Goal: Task Accomplishment & Management: Use online tool/utility

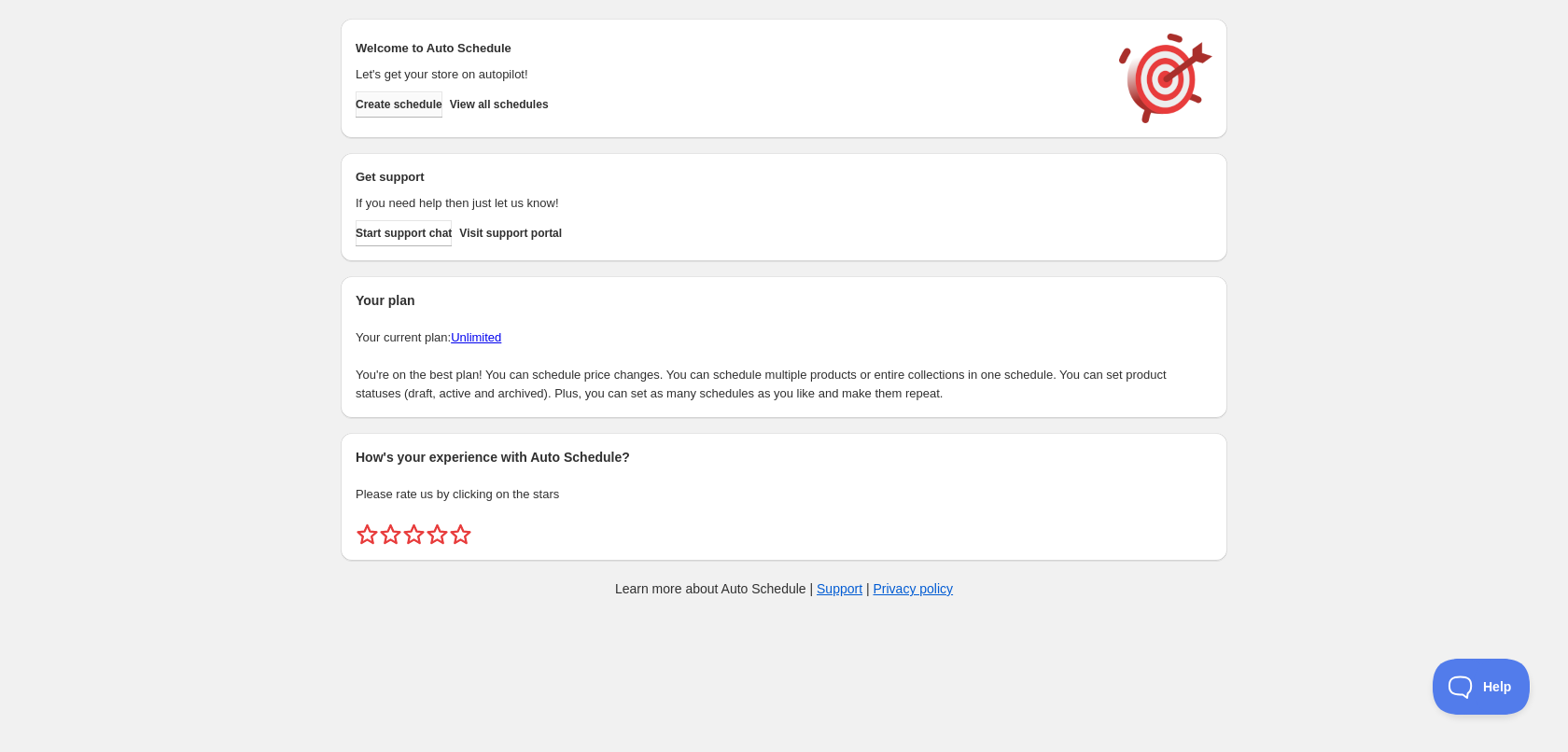
click at [419, 95] on button "Create schedule" at bounding box center [398, 104] width 87 height 26
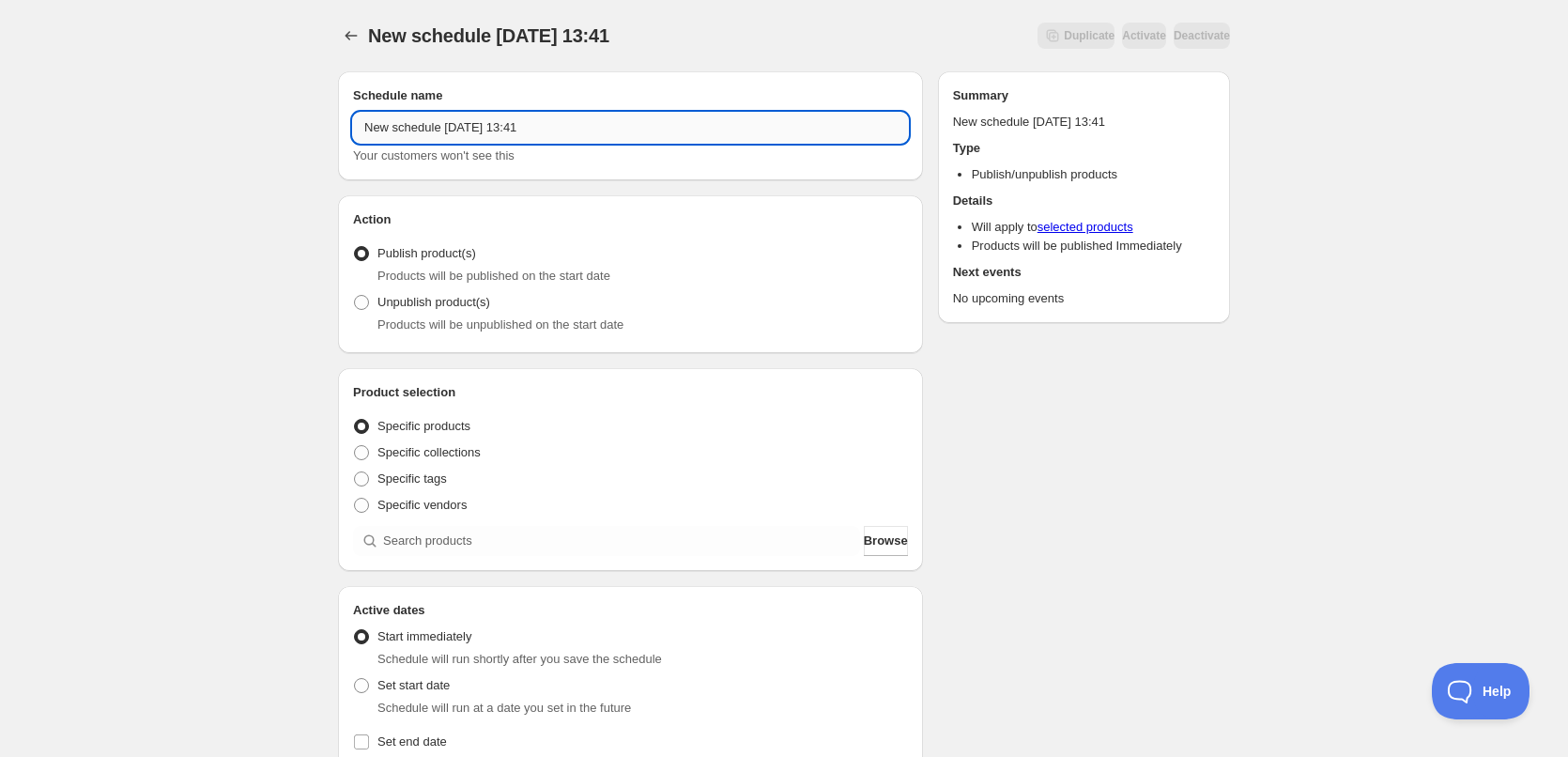
click at [556, 125] on input "New schedule [DATE] 13:41" at bounding box center [631, 127] width 555 height 30
type input "[DATE]"
click at [111, 94] on div "[DATE]. This page is ready [DATE] Duplicate Activate Deactivate More actions Du…" at bounding box center [784, 716] width 1568 height 1431
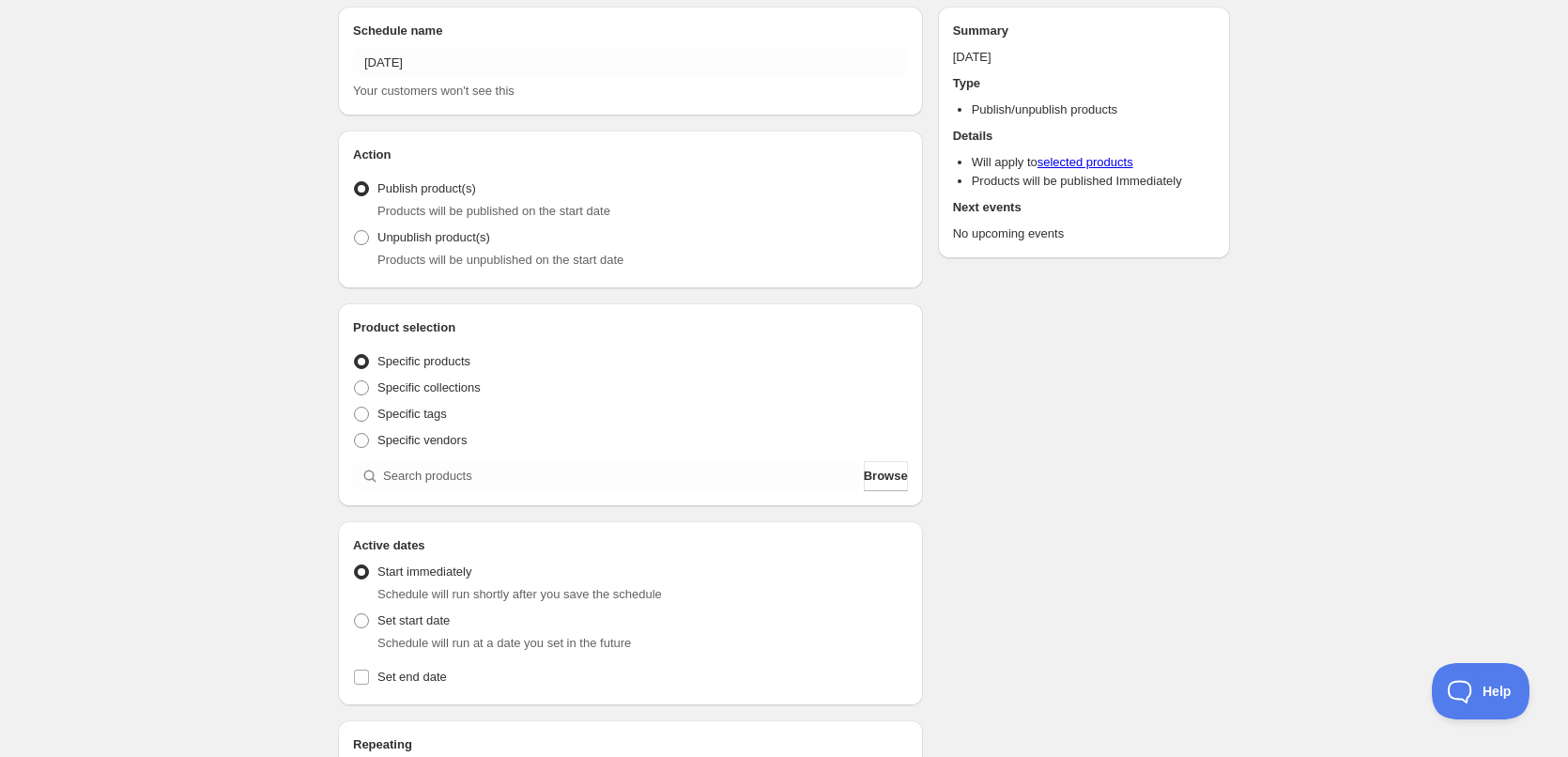
scroll to position [94, 0]
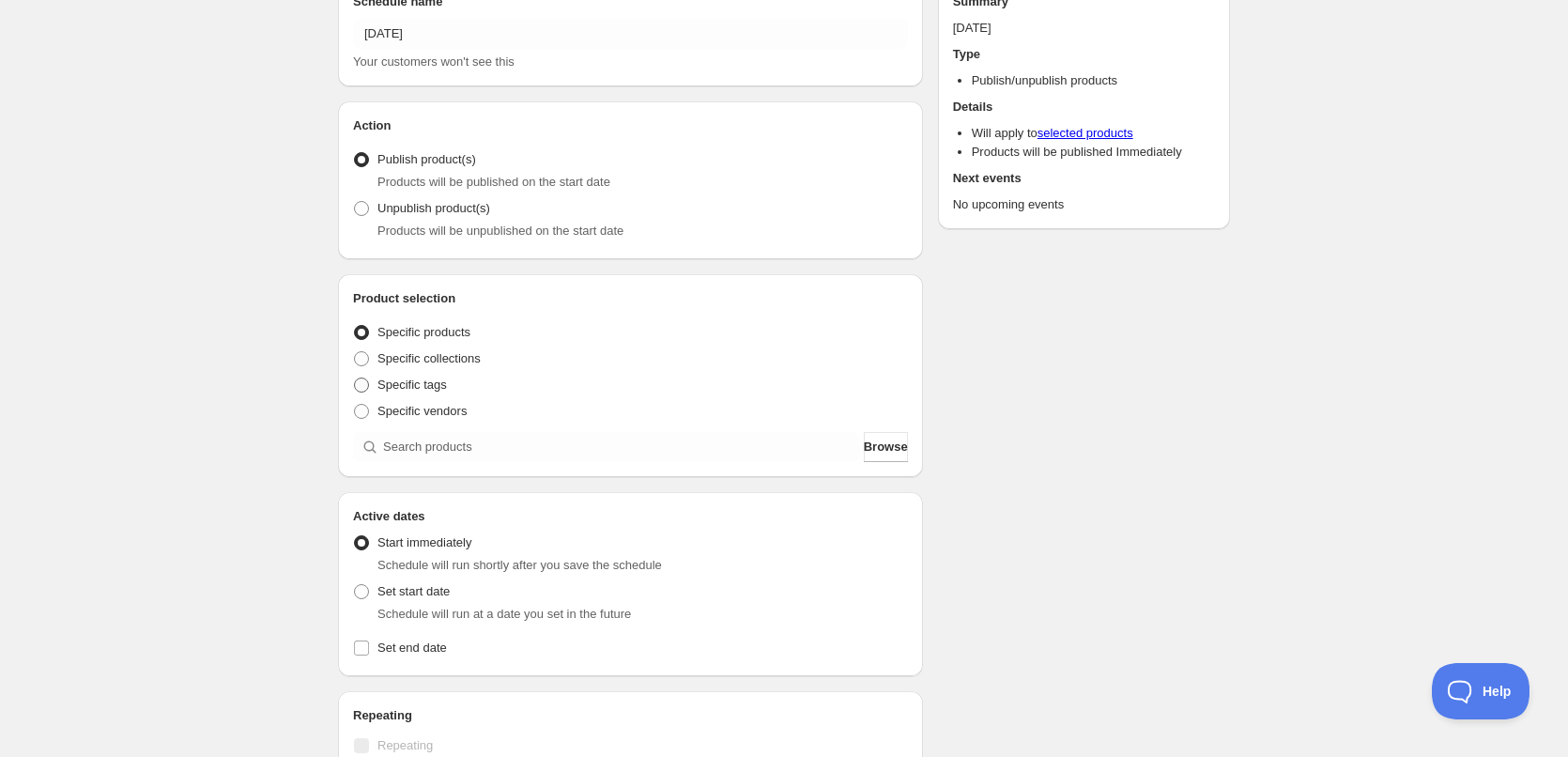
click at [365, 381] on span at bounding box center [362, 385] width 15 height 15
click at [355, 378] on input "Specific tags" at bounding box center [355, 378] width 1 height 1
radio input "true"
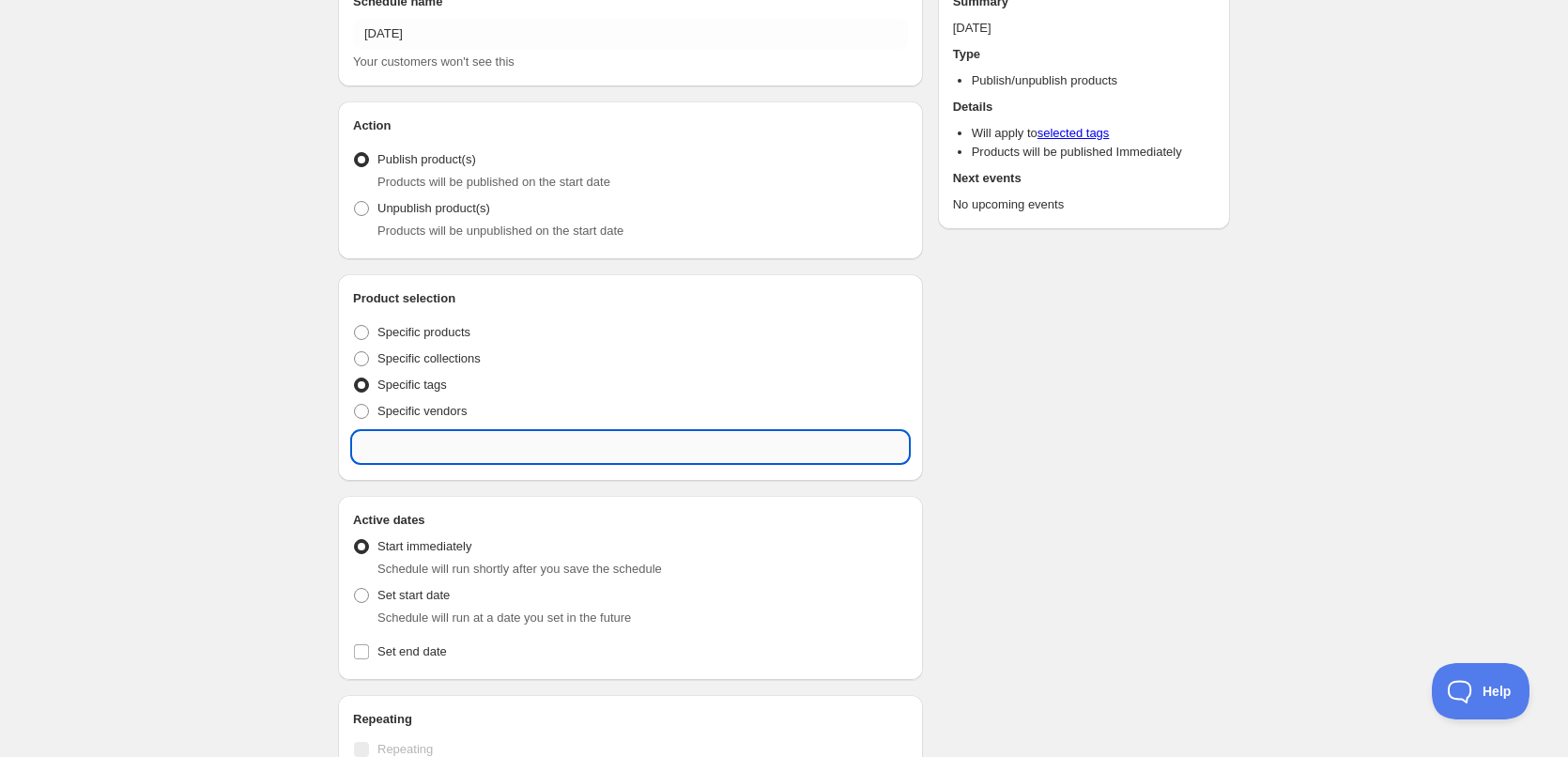
click at [464, 446] on input "text" at bounding box center [631, 447] width 555 height 30
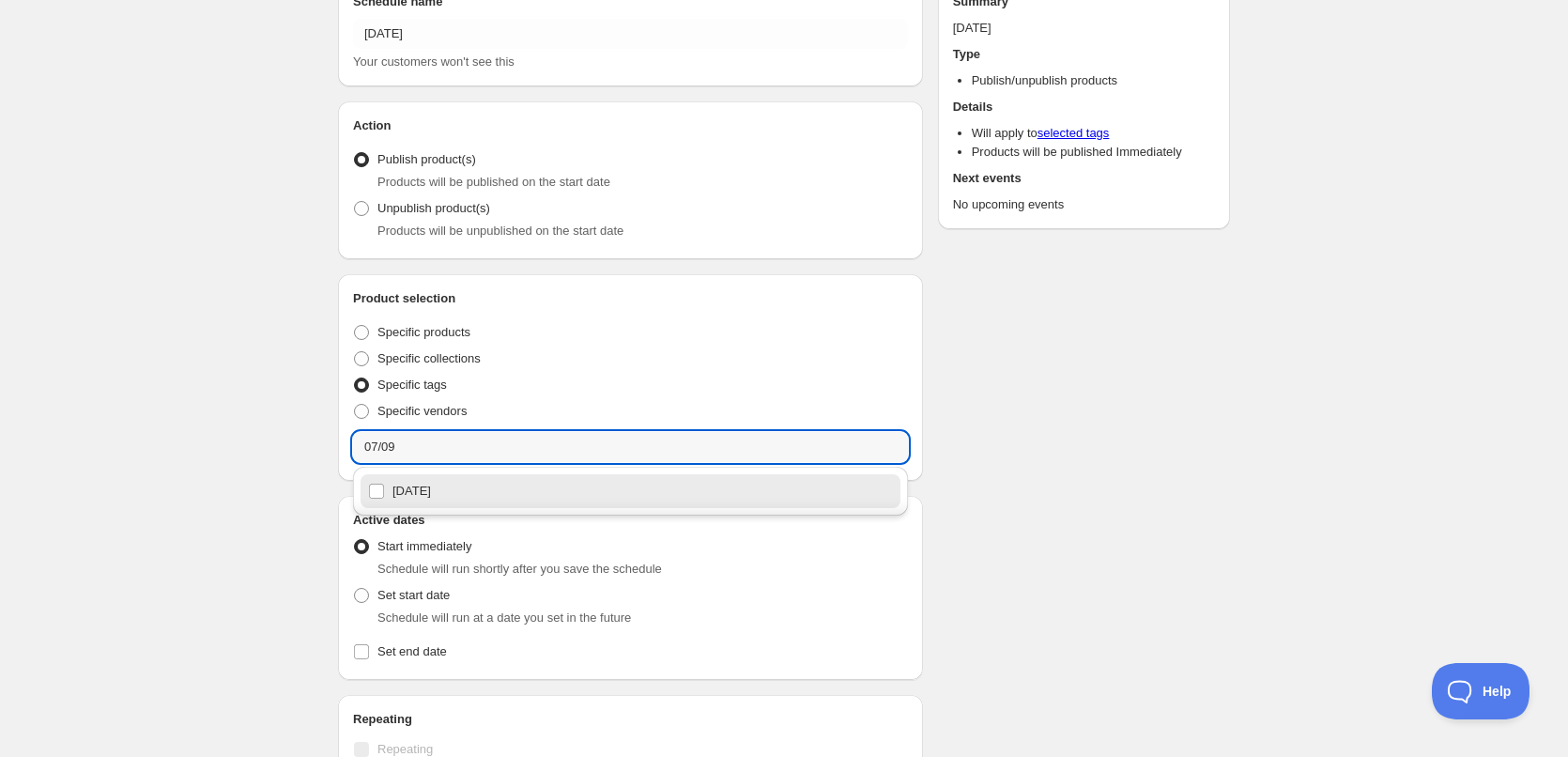
click at [458, 495] on div "07/09/2025" at bounding box center [630, 491] width 525 height 26
type input "07/09/2025"
checkbox input "true"
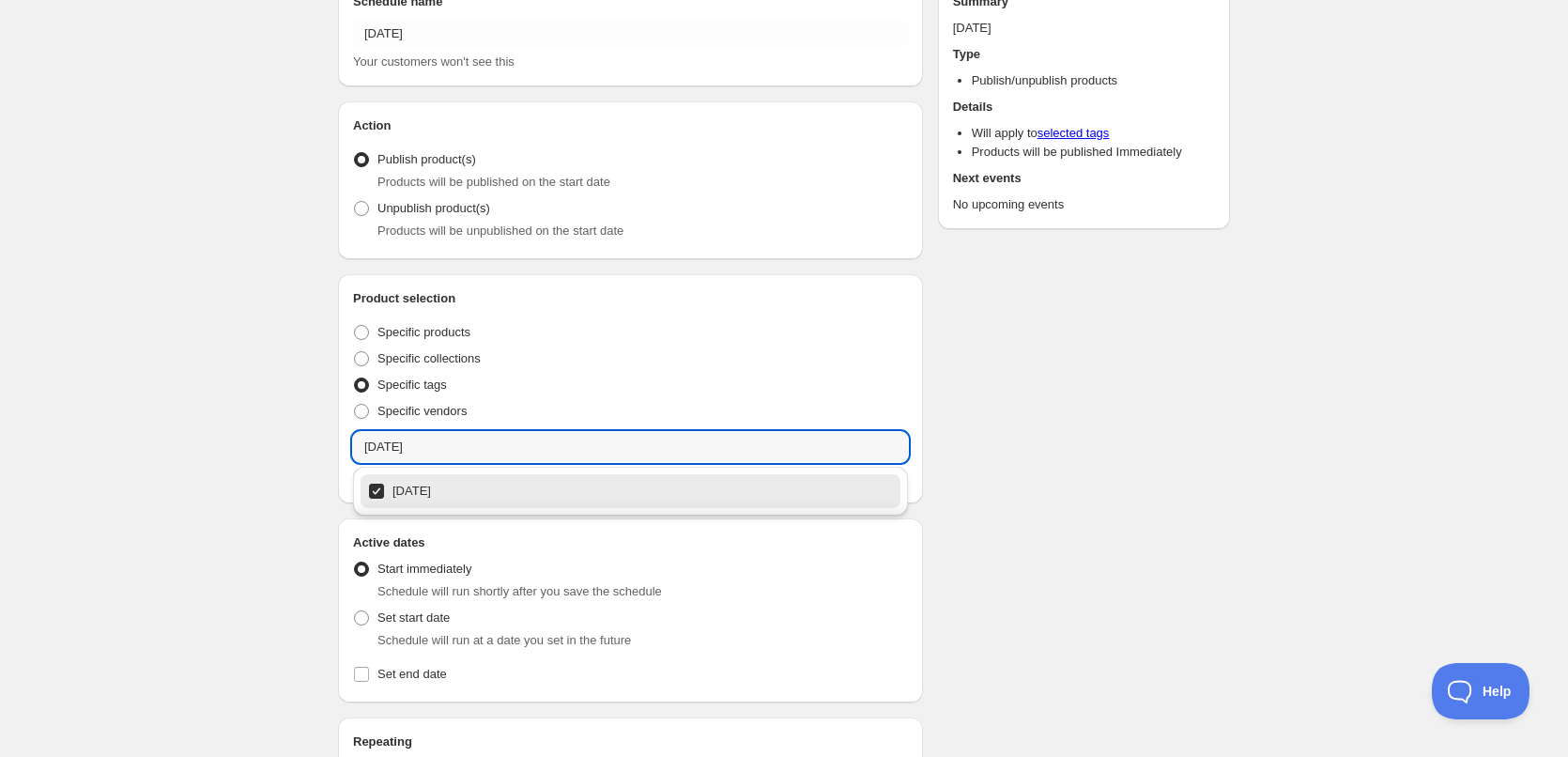
type input "07/09/2025"
click at [292, 424] on div "07/09/2025. This page is ready 07/09/2025 Duplicate Activate Deactivate More ac…" at bounding box center [784, 634] width 1568 height 1457
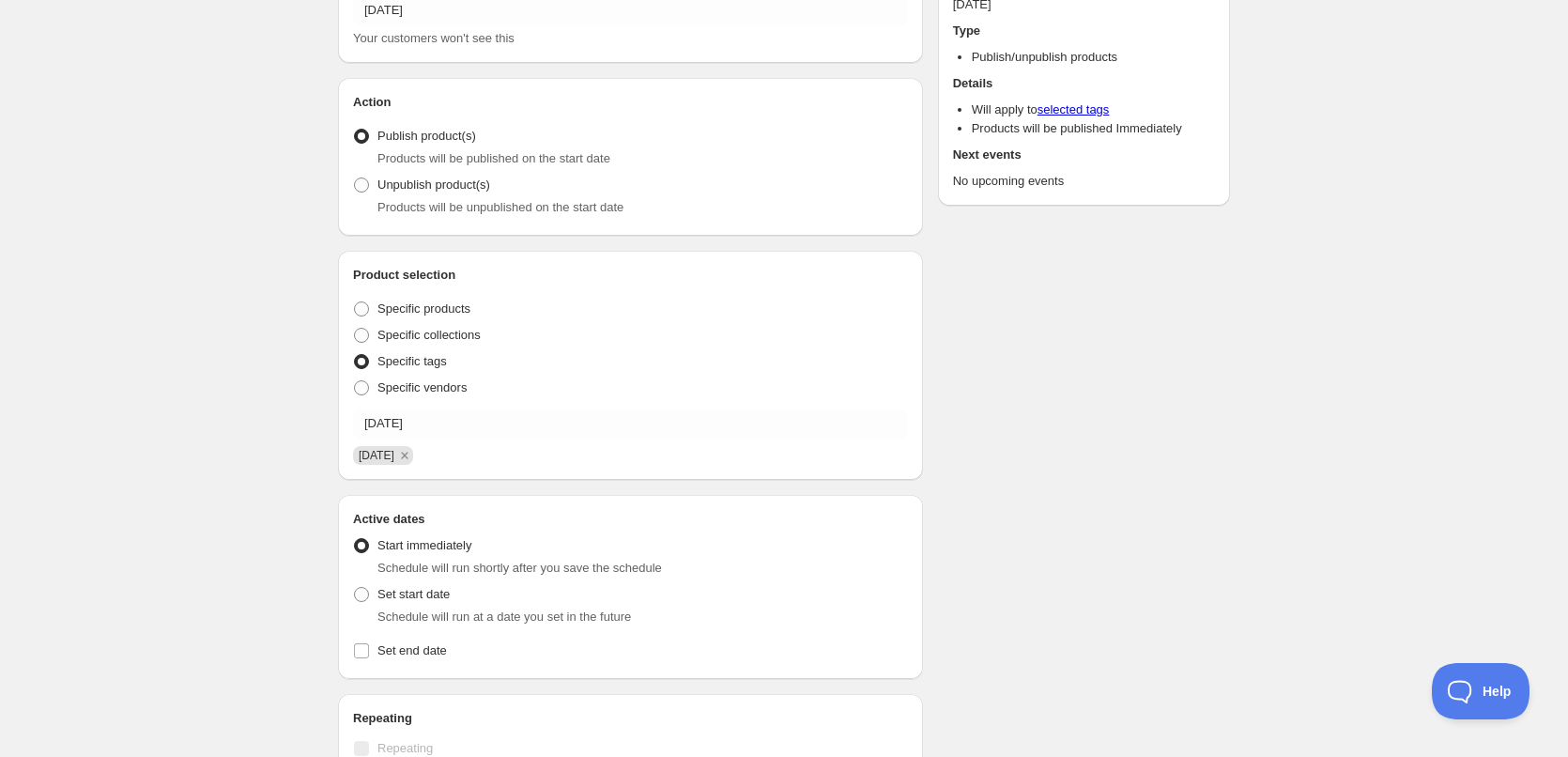
scroll to position [281, 0]
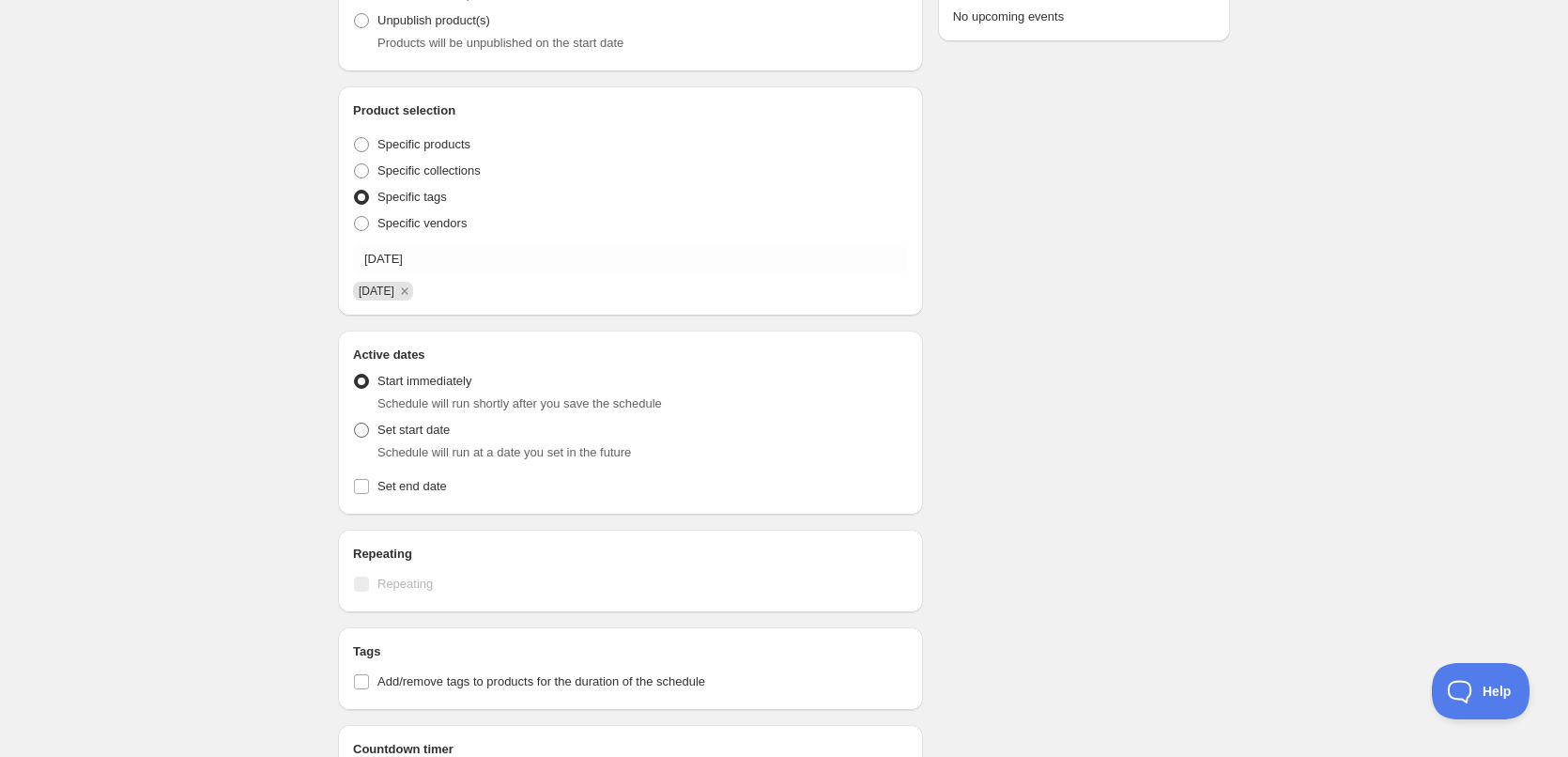
click at [367, 438] on label "Set start date" at bounding box center [402, 429] width 97 height 26
click at [355, 424] on input "Set start date" at bounding box center [355, 423] width 1 height 1
radio input "true"
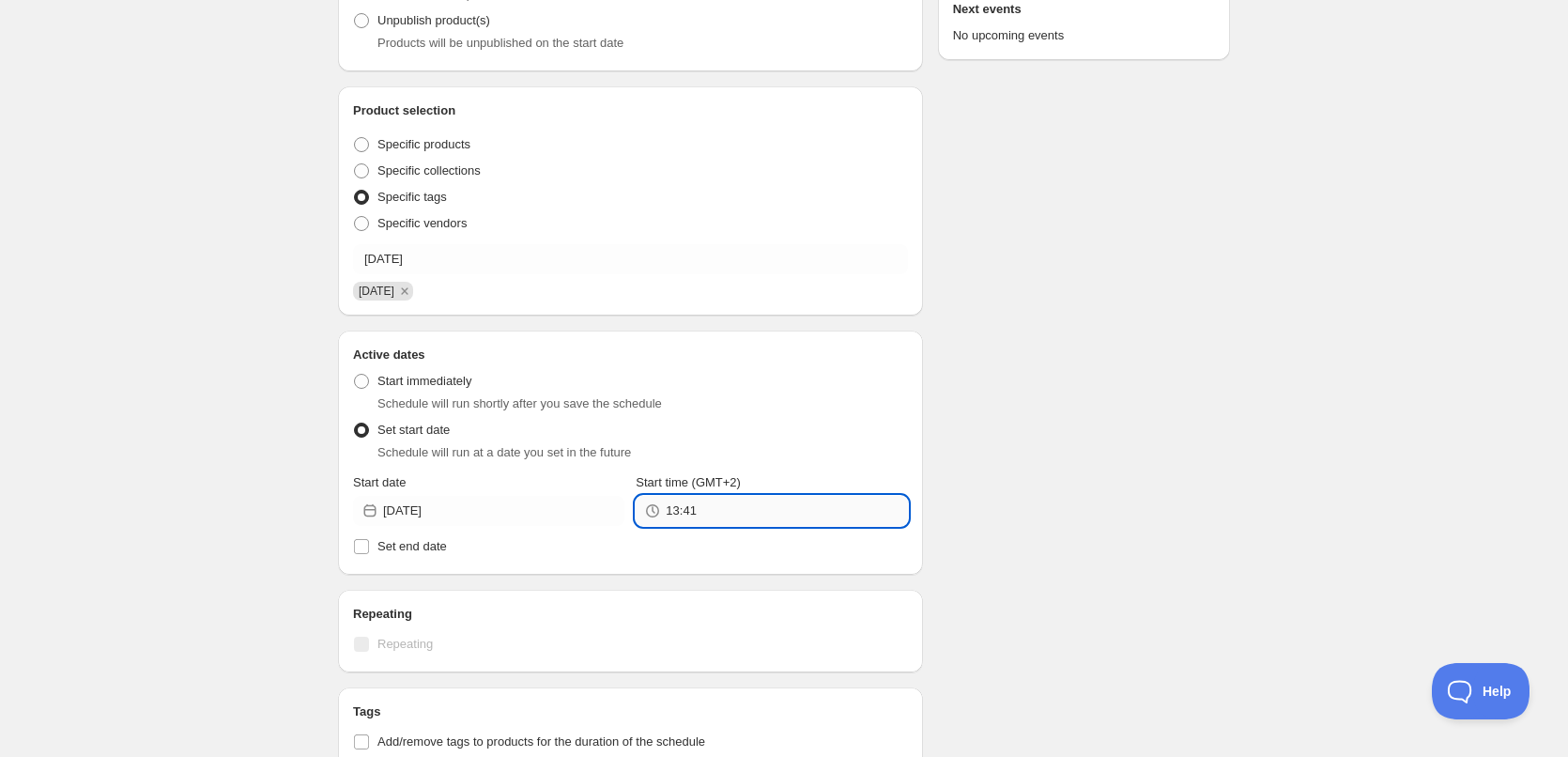
click at [726, 514] on input "13:41" at bounding box center [786, 510] width 241 height 30
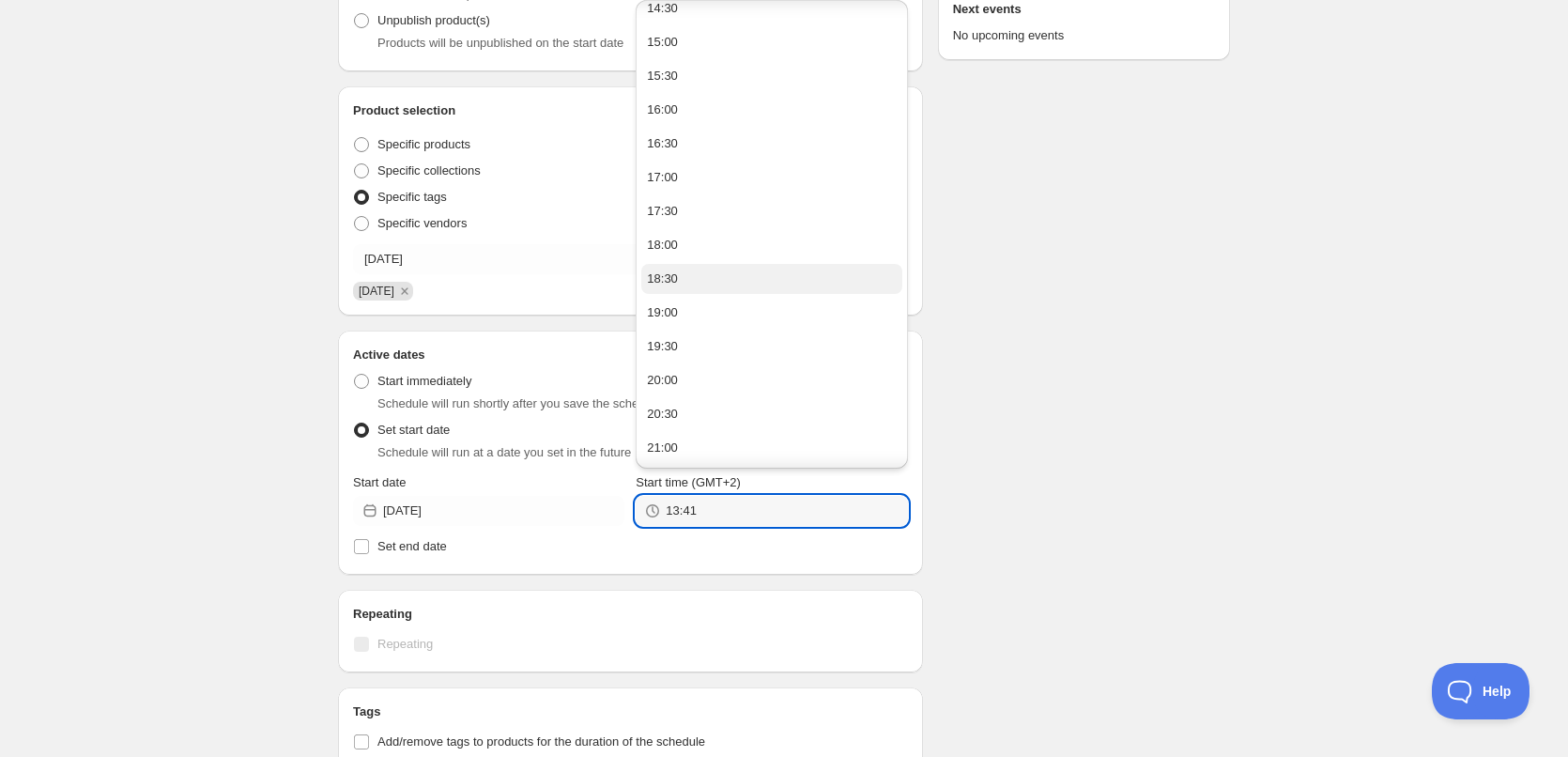
scroll to position [249, 0]
click at [690, 353] on button "22:00" at bounding box center [772, 346] width 260 height 30
type input "22:00"
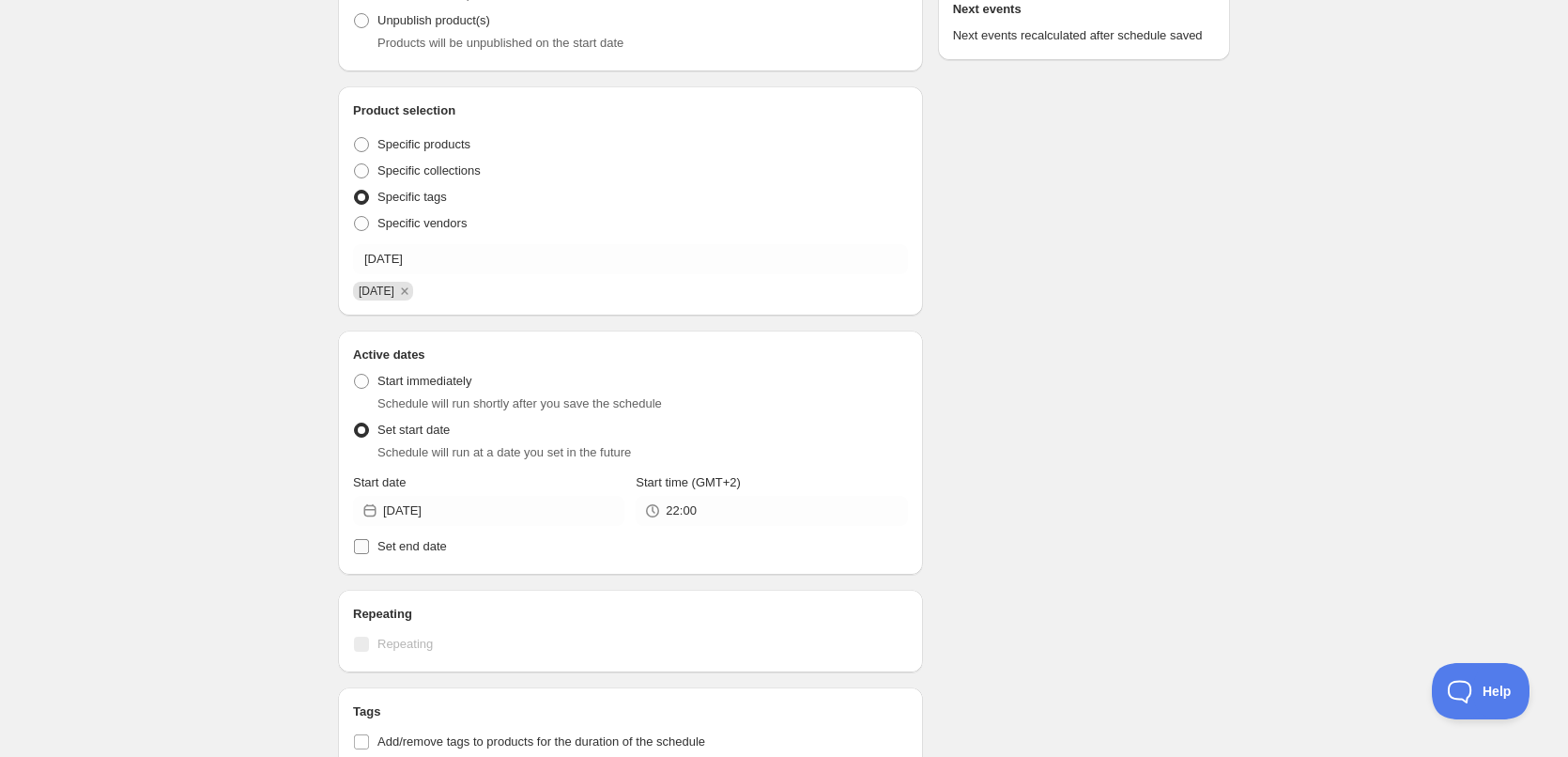
click at [401, 541] on span "Set end date" at bounding box center [412, 546] width 69 height 14
click at [369, 541] on input "Set end date" at bounding box center [362, 547] width 15 height 15
checkbox input "true"
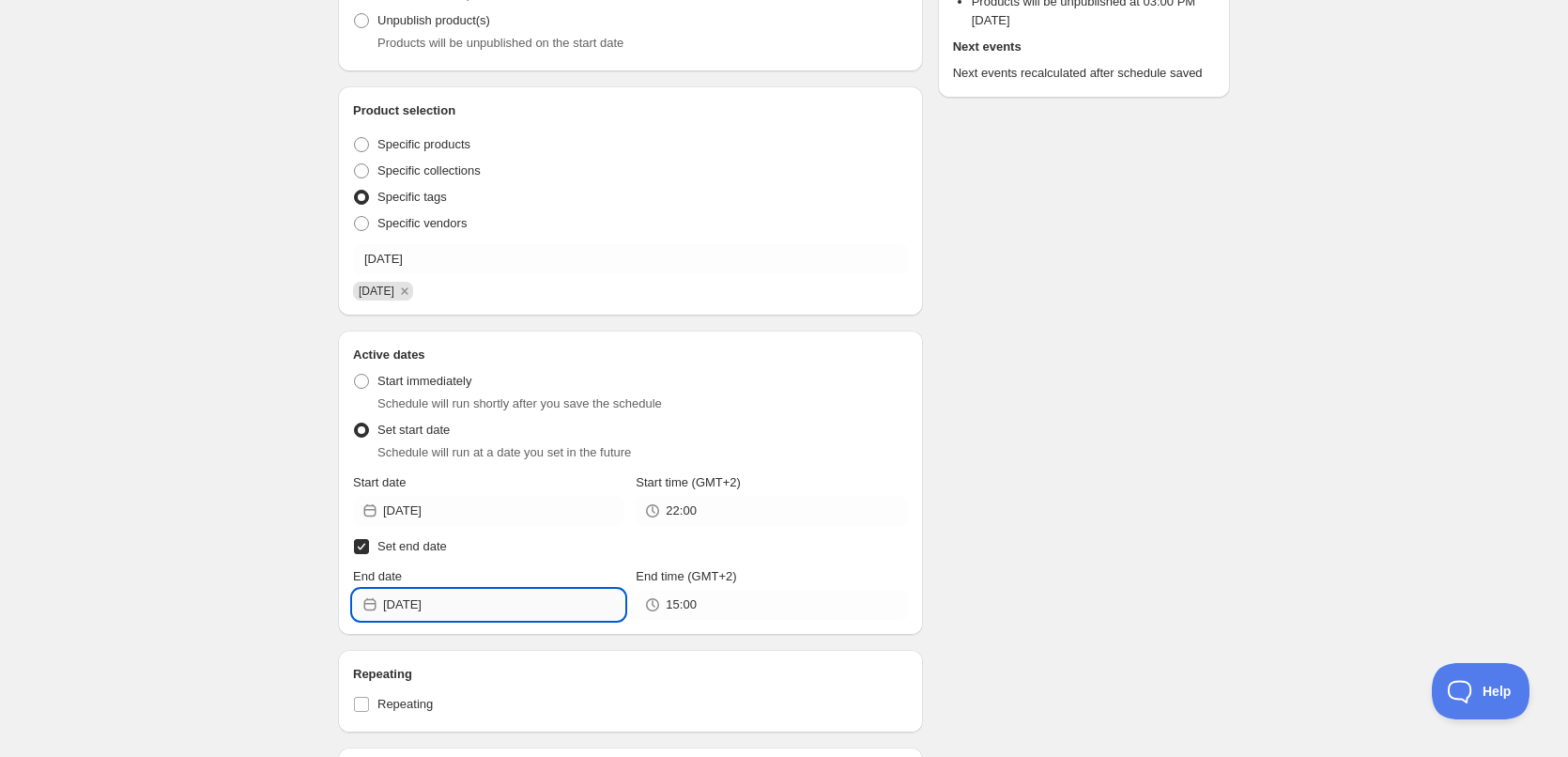
click at [493, 592] on input "2025-09-06" at bounding box center [503, 604] width 241 height 30
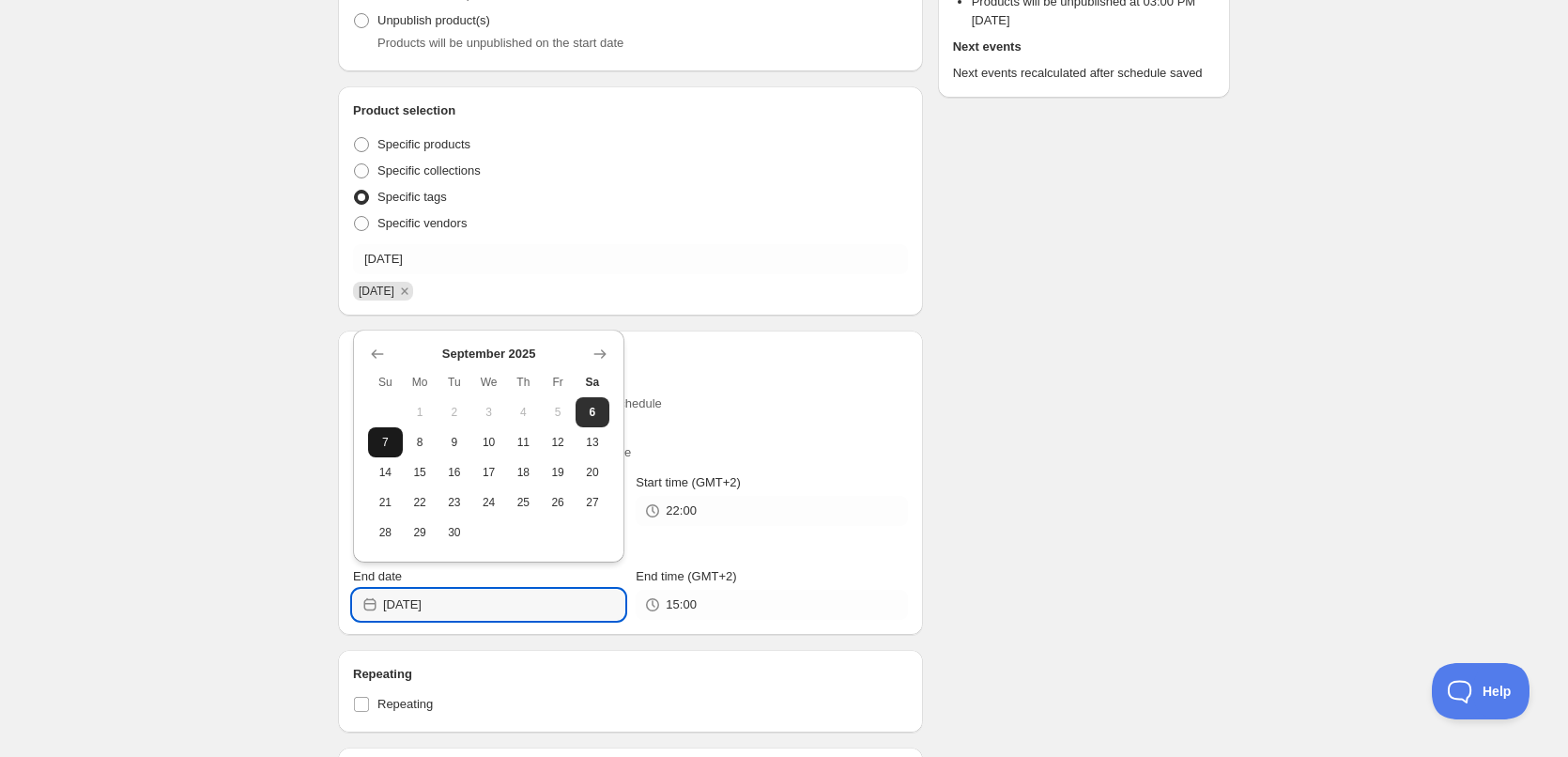
click at [394, 451] on button "7" at bounding box center [385, 442] width 35 height 30
type input "2025-09-07"
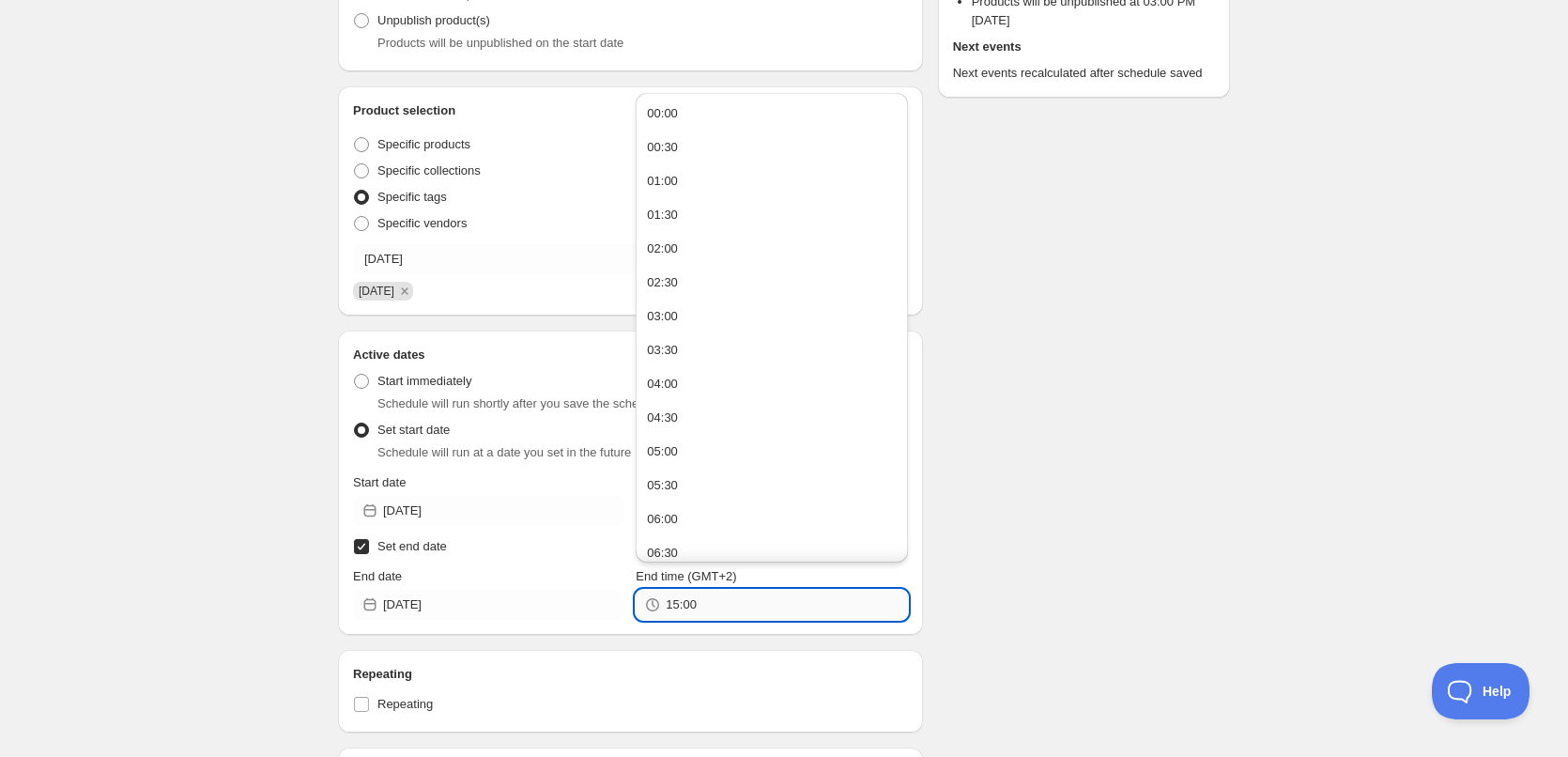
click at [760, 610] on input "15:00" at bounding box center [786, 604] width 241 height 30
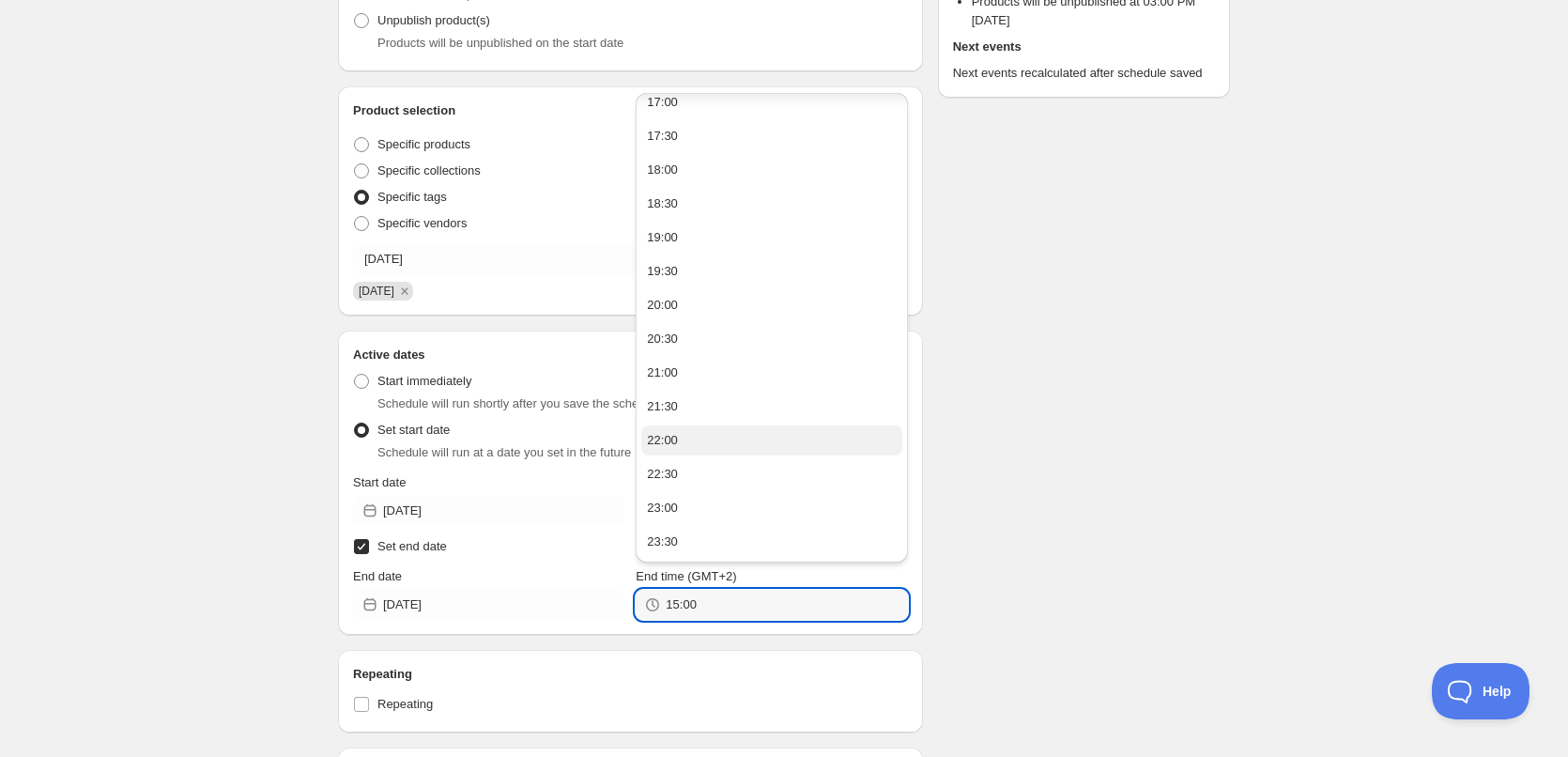
click at [680, 435] on button "22:00" at bounding box center [772, 440] width 260 height 30
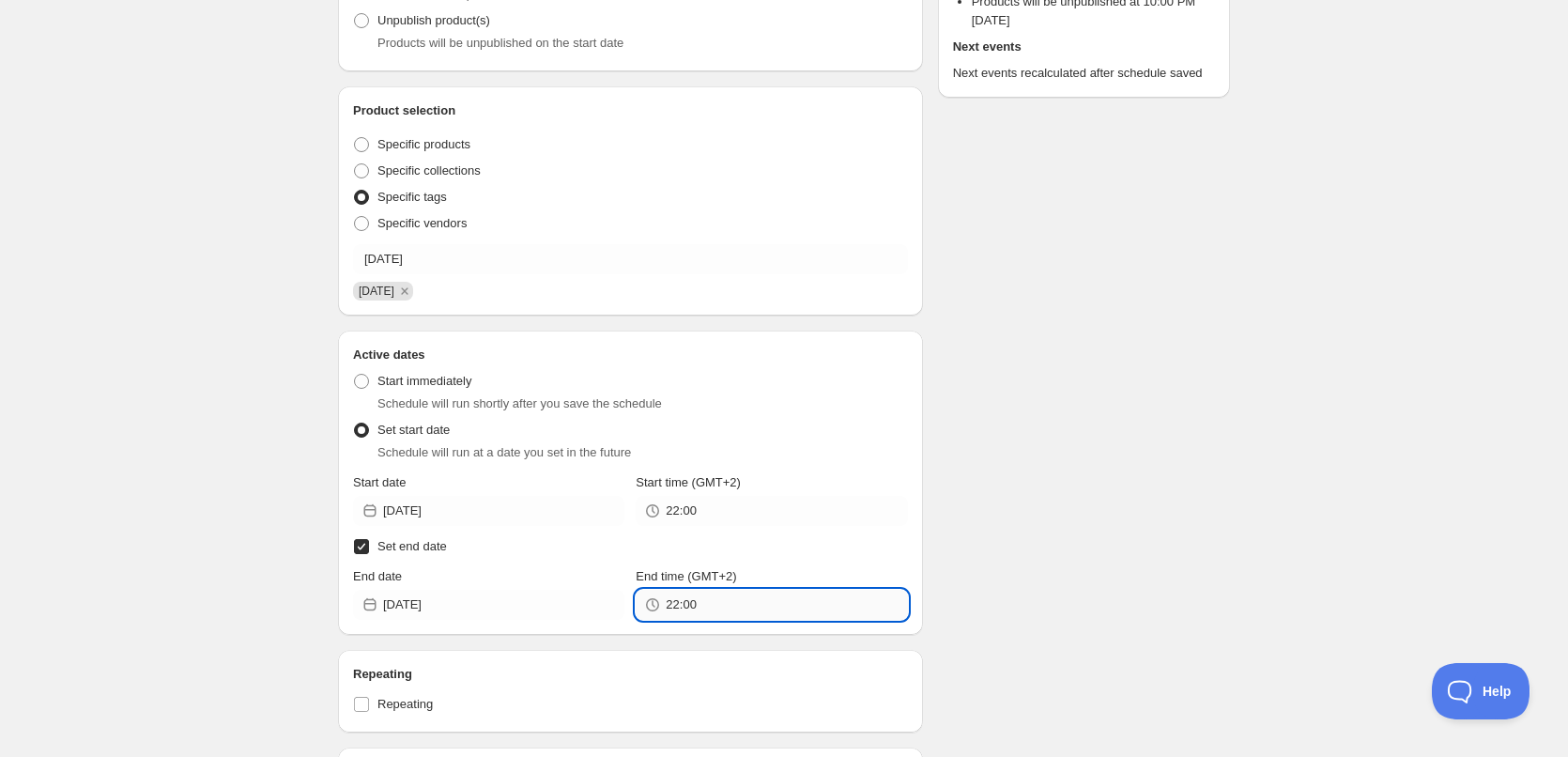
click at [686, 604] on input "22:00" at bounding box center [786, 604] width 241 height 30
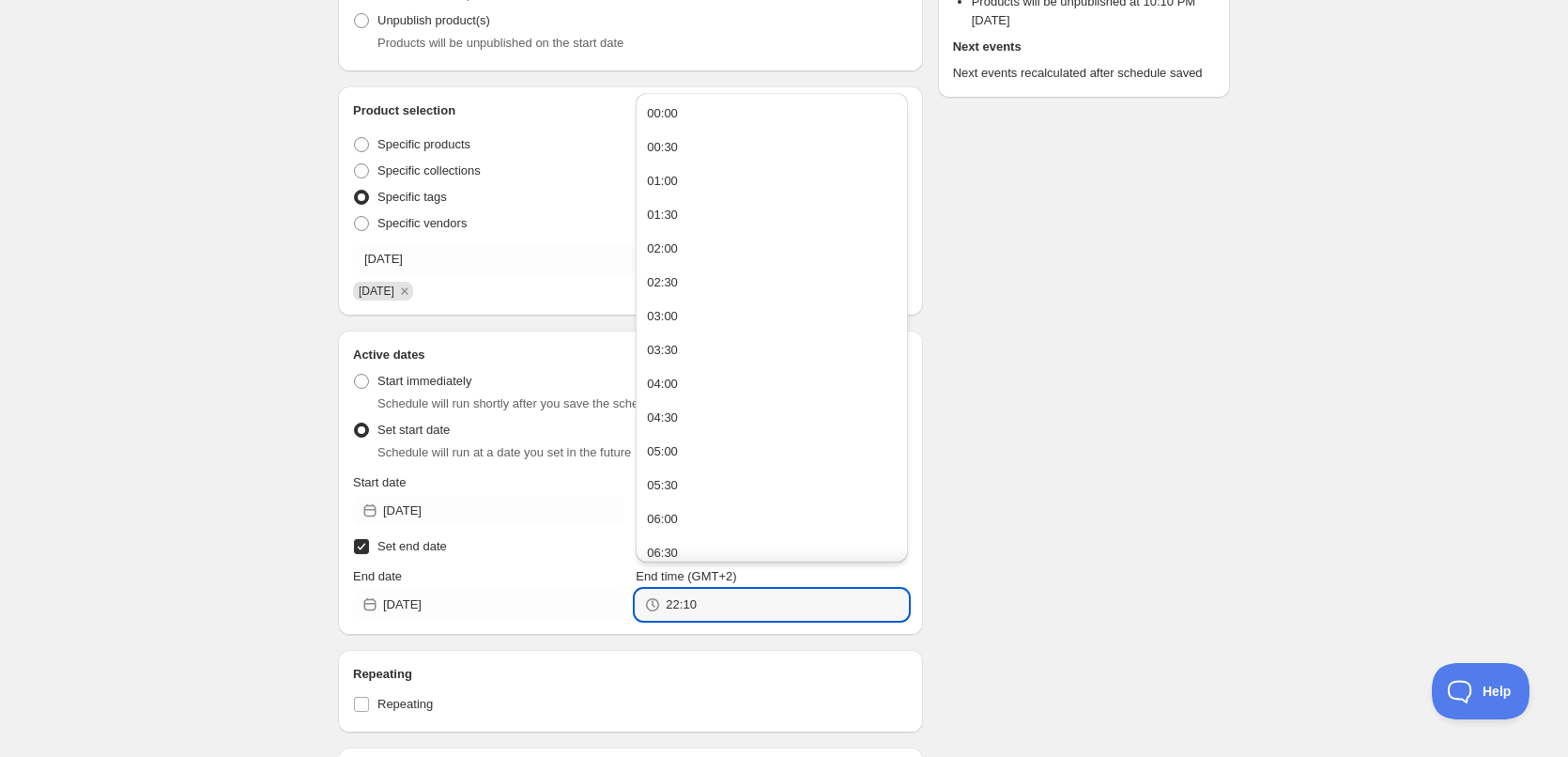
type input "22:10"
click at [1363, 384] on div "07/09/2025. This page is ready 07/09/2025 Duplicate Activate Deactivate More ac…" at bounding box center [784, 552] width 1568 height 1668
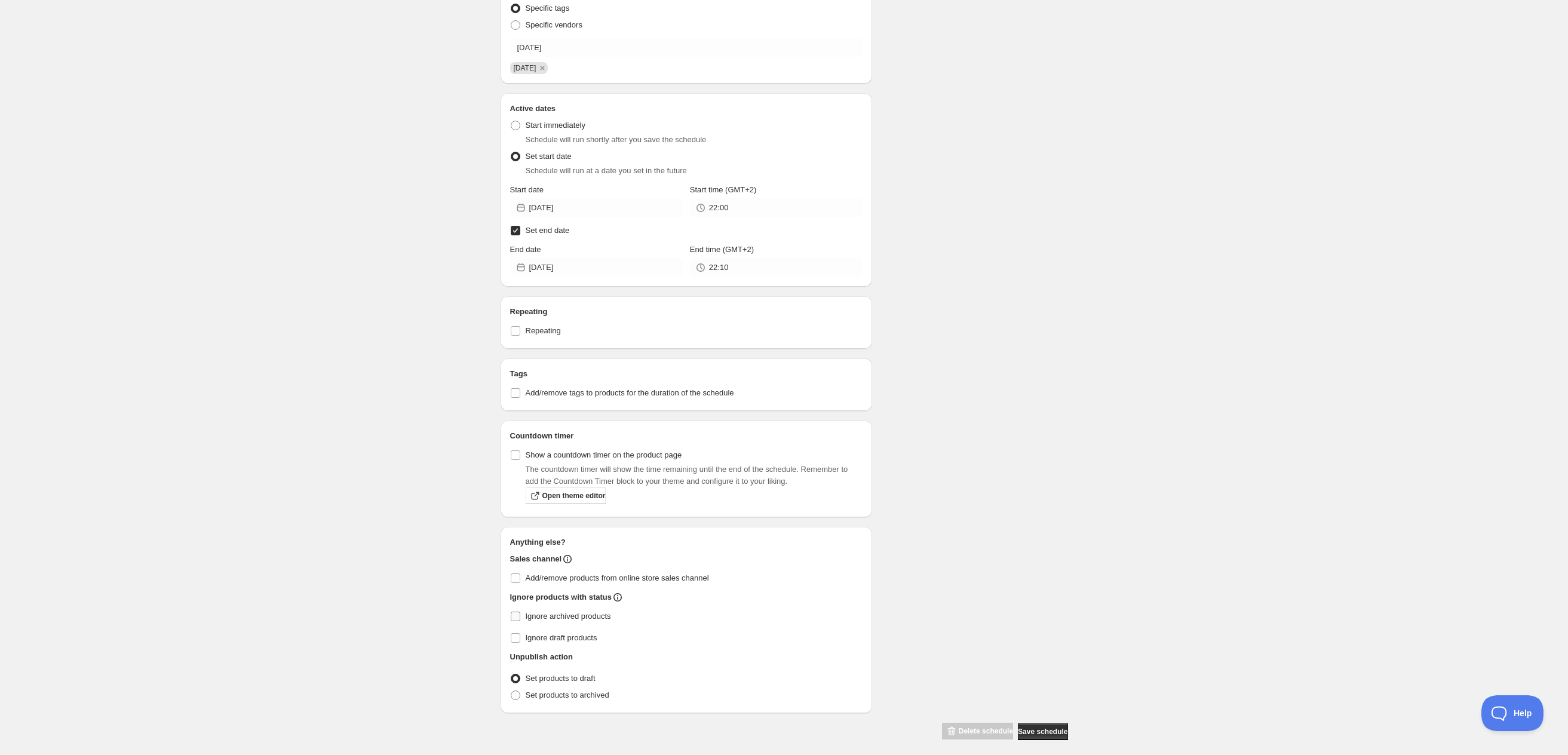
scroll to position [298, 0]
click at [554, 481] on span "Ignore archived products" at bounding box center [568, 614] width 86 height 9
click at [520, 481] on input "Ignore archived products" at bounding box center [516, 615] width 10 height 10
checkbox input "true"
click at [566, 481] on span "Set products to archived" at bounding box center [567, 693] width 84 height 9
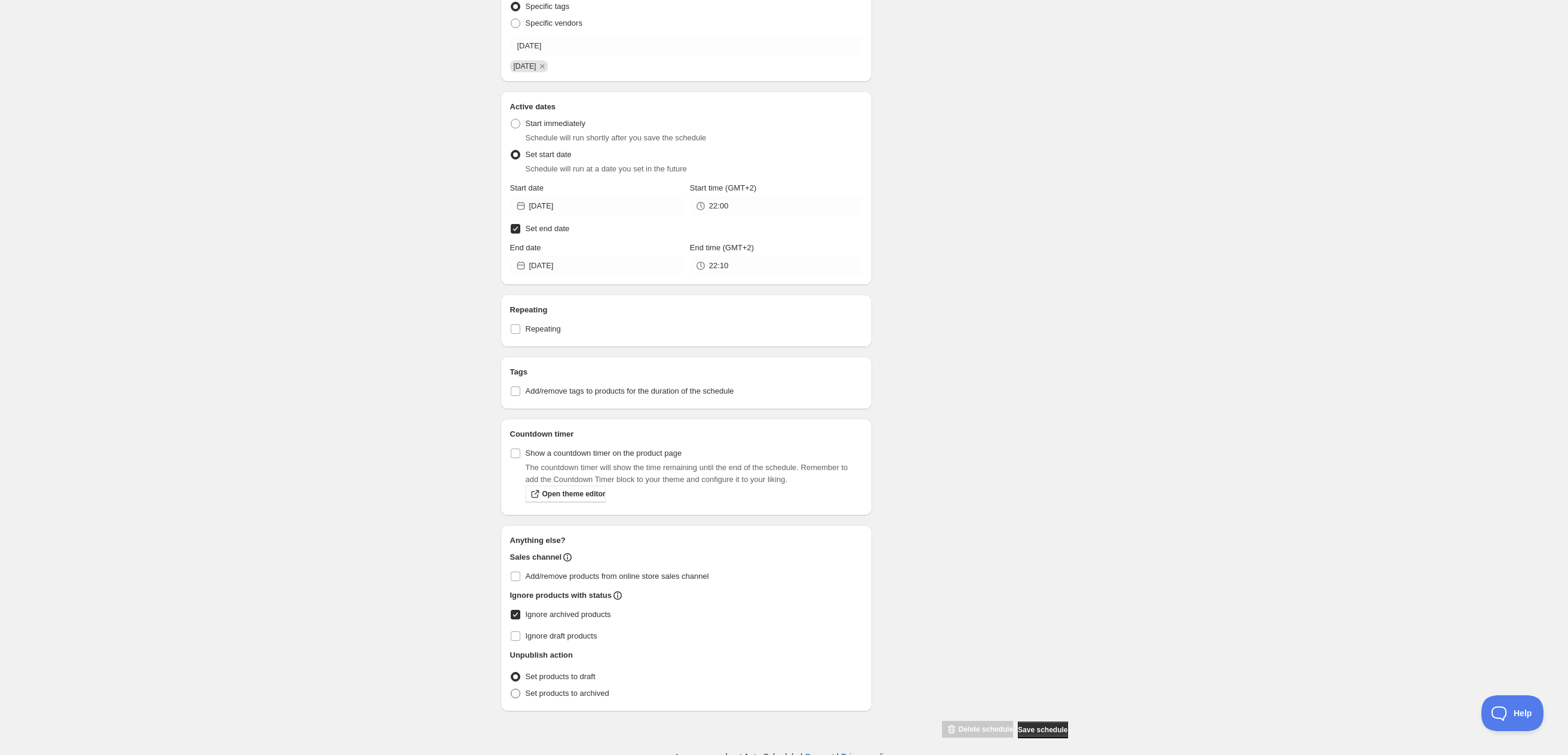
click at [511, 481] on input "Set products to archived" at bounding box center [511, 688] width 1 height 1
radio input "true"
click at [1003, 481] on div "07/09/2025. This page is ready 07/09/2025 Duplicate Activate Deactivate More ac…" at bounding box center [784, 232] width 1568 height 1060
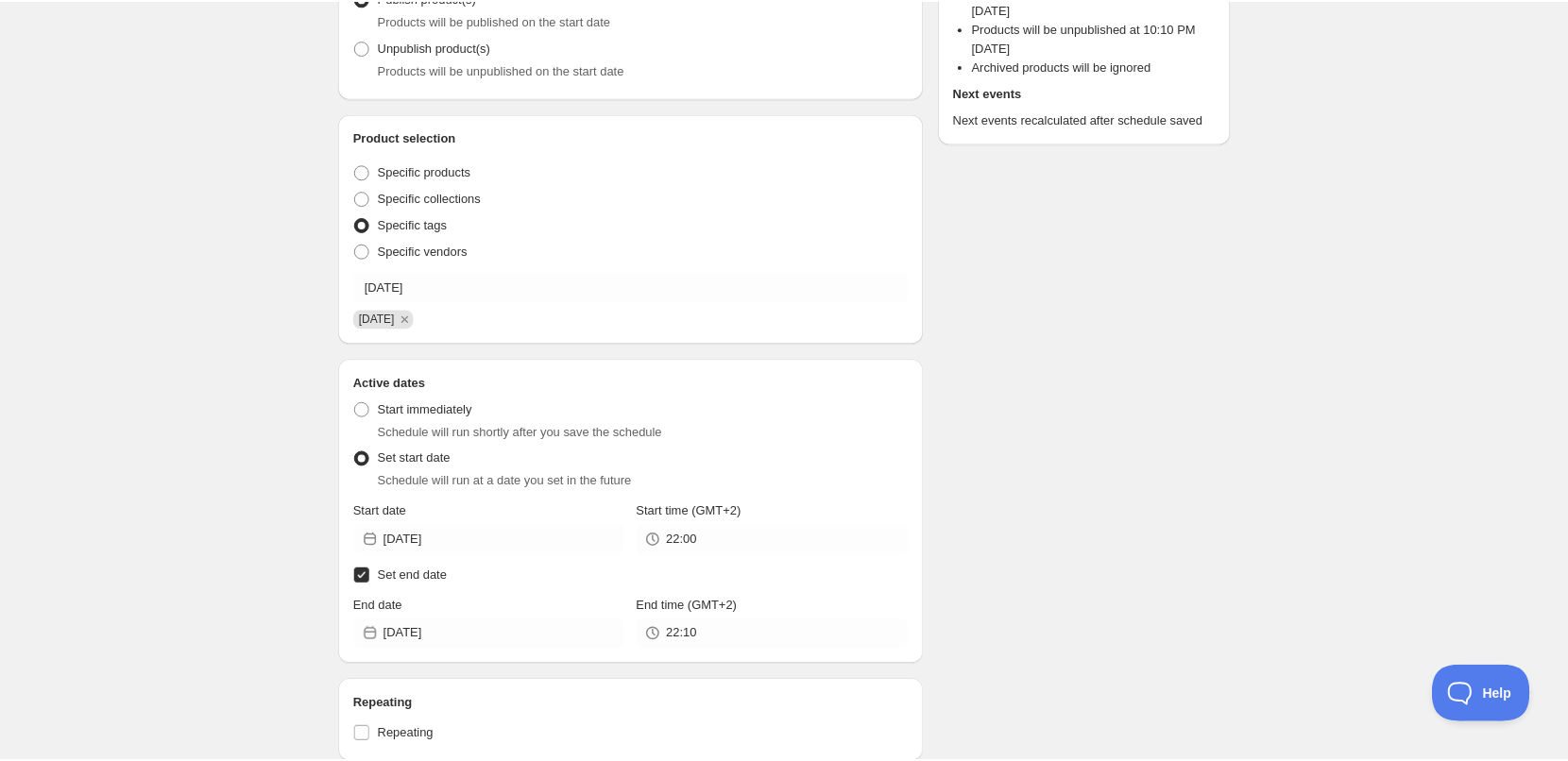
scroll to position [0, 0]
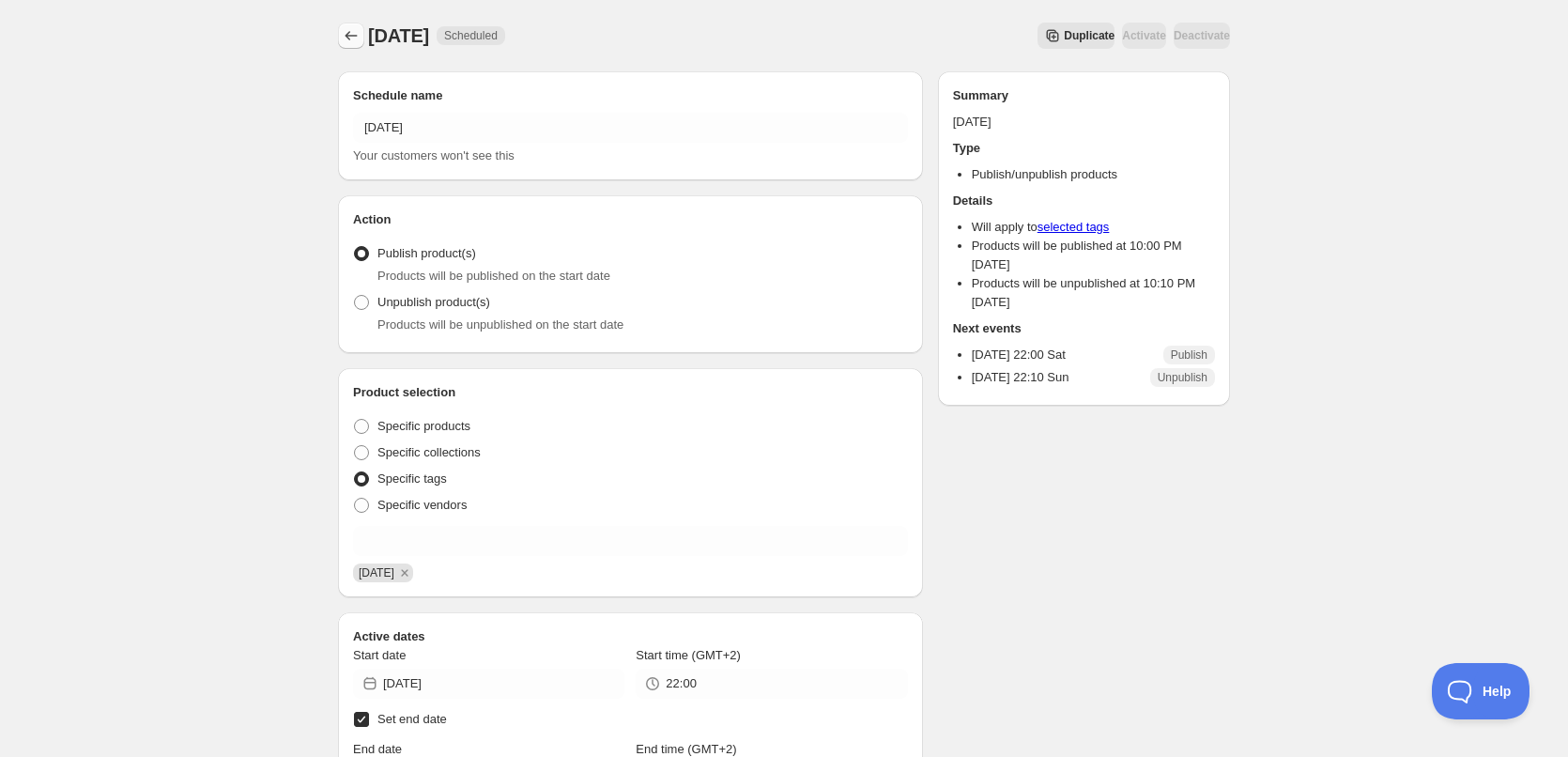
click at [347, 43] on icon "Schedules" at bounding box center [352, 36] width 19 height 19
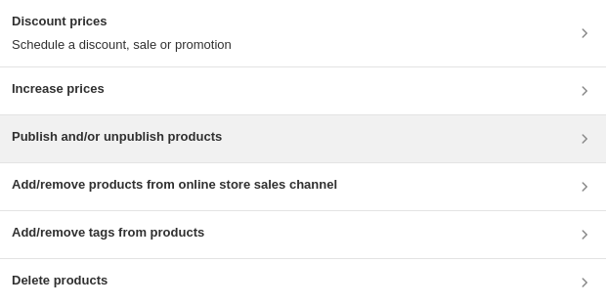
click at [158, 134] on h3 "Publish and/or unpublish products" at bounding box center [117, 137] width 210 height 20
